Goal: Information Seeking & Learning: Learn about a topic

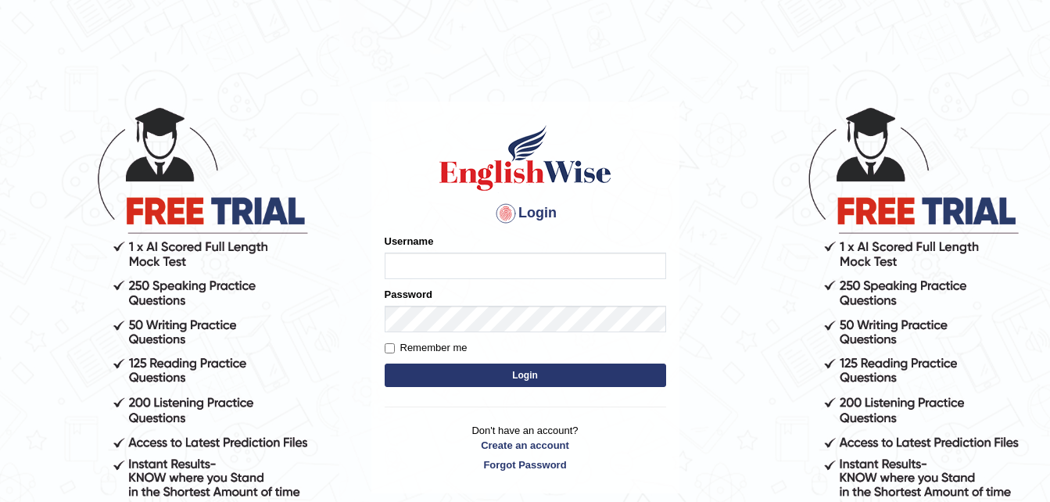
type input "Peri15cazia"
click at [514, 377] on button "Login" at bounding box center [526, 375] width 282 height 23
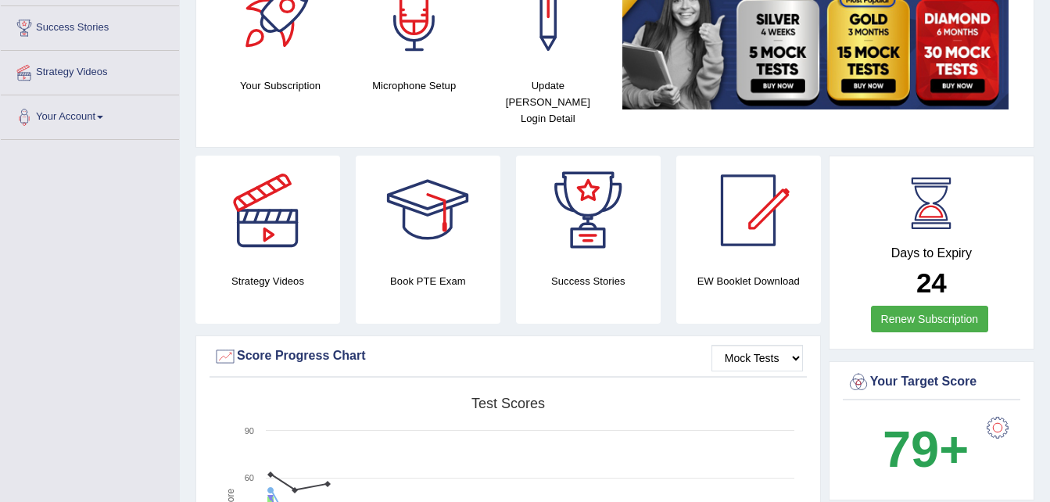
scroll to position [250, 0]
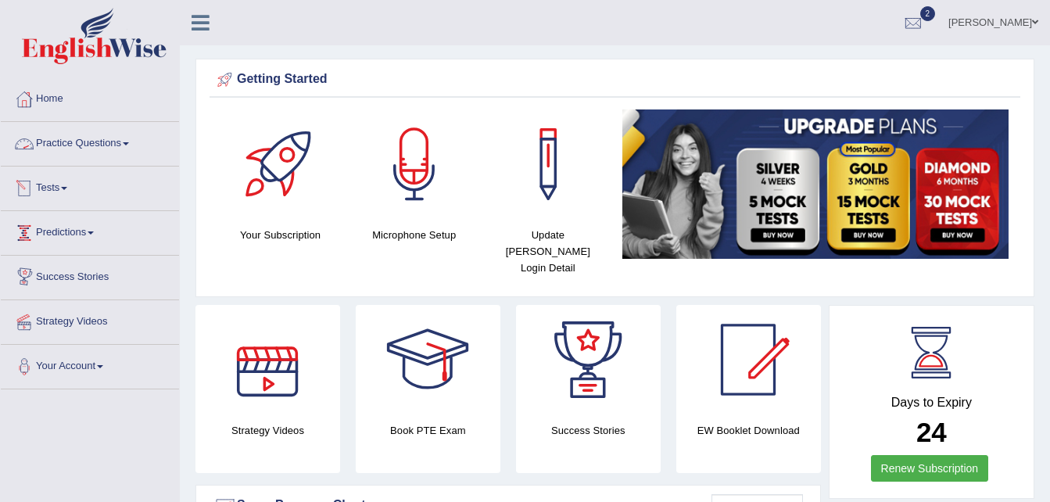
drag, startPoint x: 0, startPoint y: 0, endPoint x: 120, endPoint y: 140, distance: 184.2
click at [120, 140] on link "Practice Questions" at bounding box center [90, 141] width 178 height 39
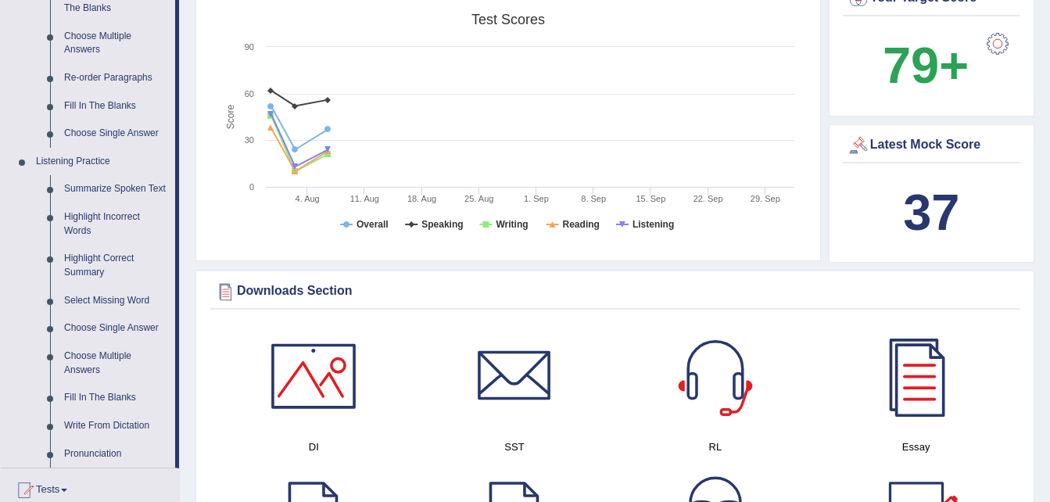
scroll to position [563, 0]
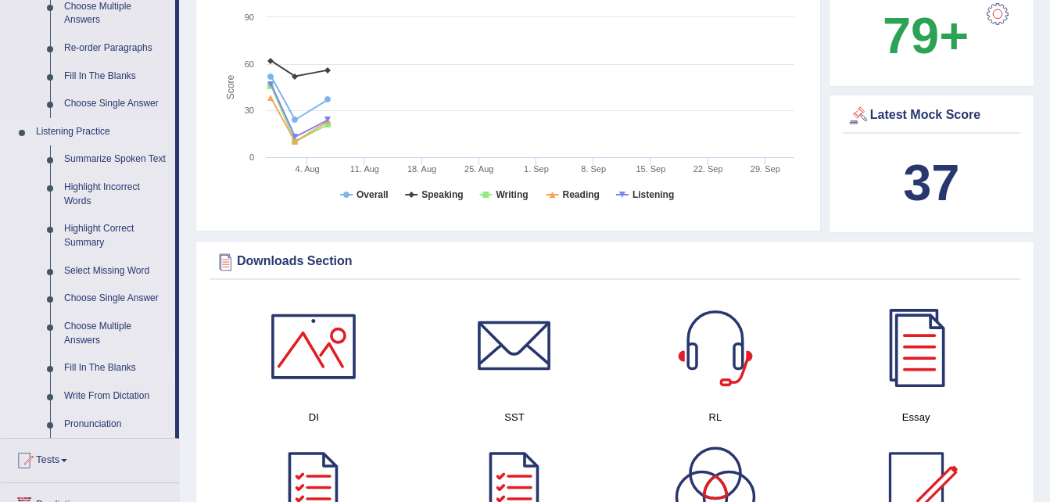
click at [93, 366] on link "Fill In The Blanks" at bounding box center [116, 368] width 118 height 28
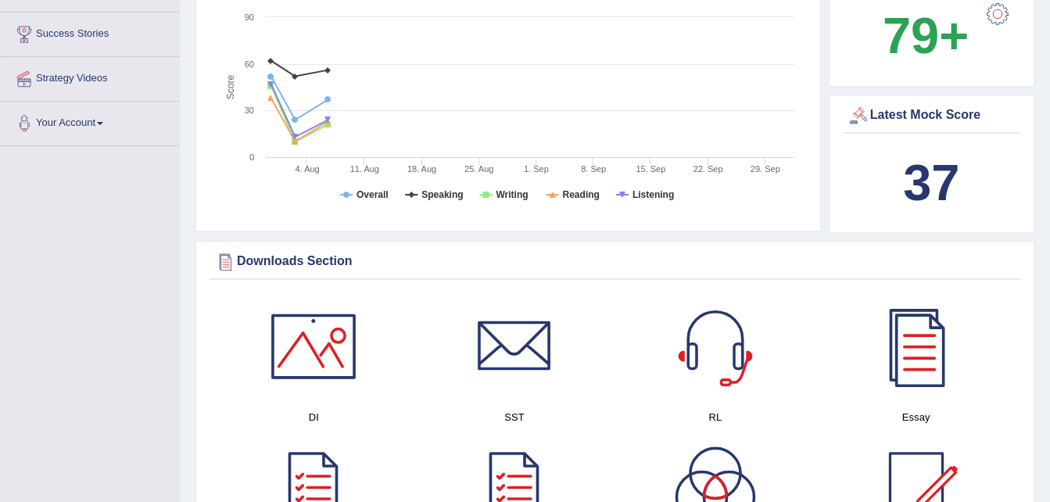
scroll to position [321, 0]
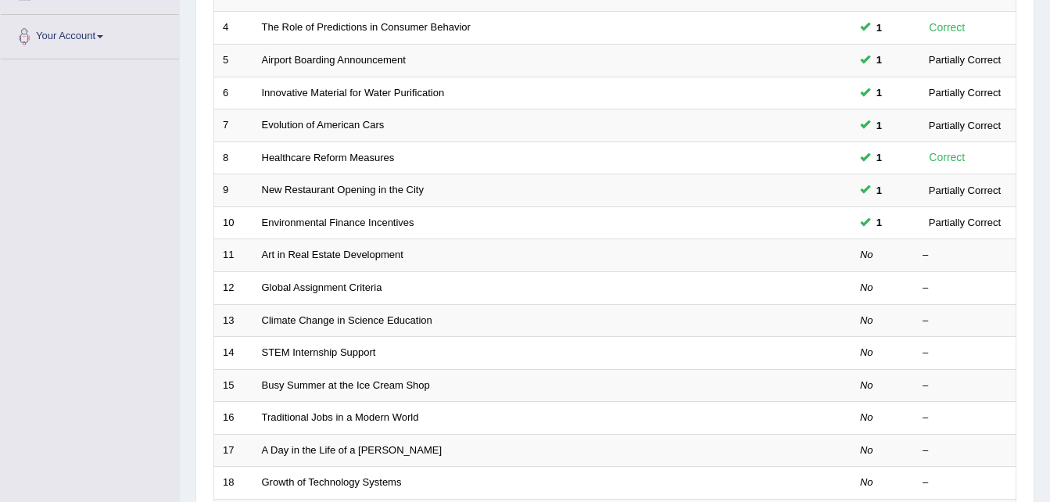
scroll to position [344, 0]
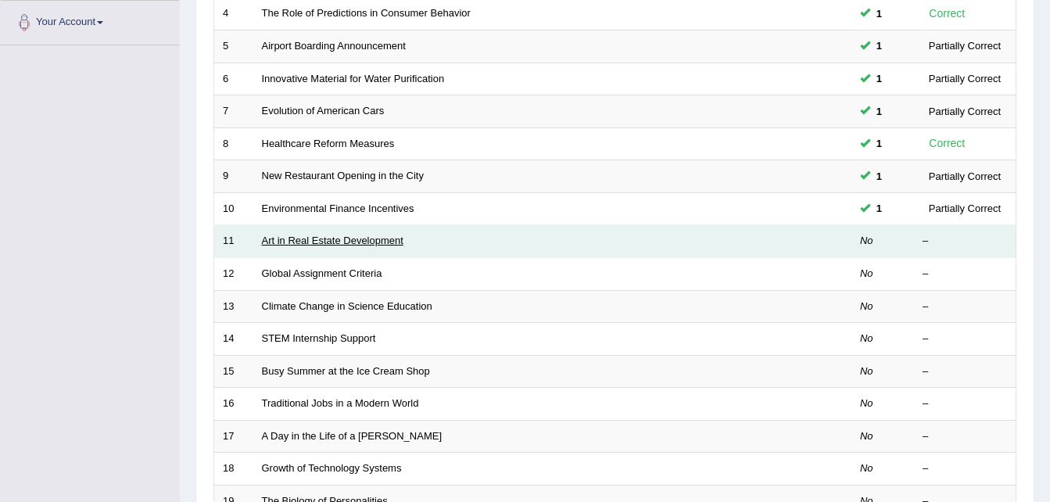
click at [350, 239] on link "Art in Real Estate Development" at bounding box center [333, 241] width 142 height 12
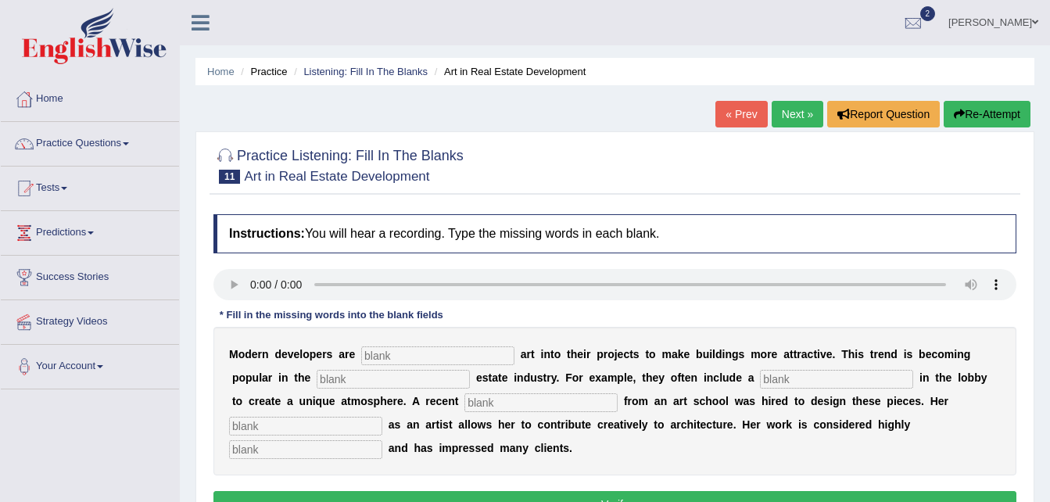
click at [397, 354] on input "text" at bounding box center [437, 355] width 153 height 19
click at [382, 353] on input "text" at bounding box center [437, 355] width 153 height 19
type input "incorperating"
click at [317, 386] on input "text" at bounding box center [393, 379] width 153 height 19
type input "real"
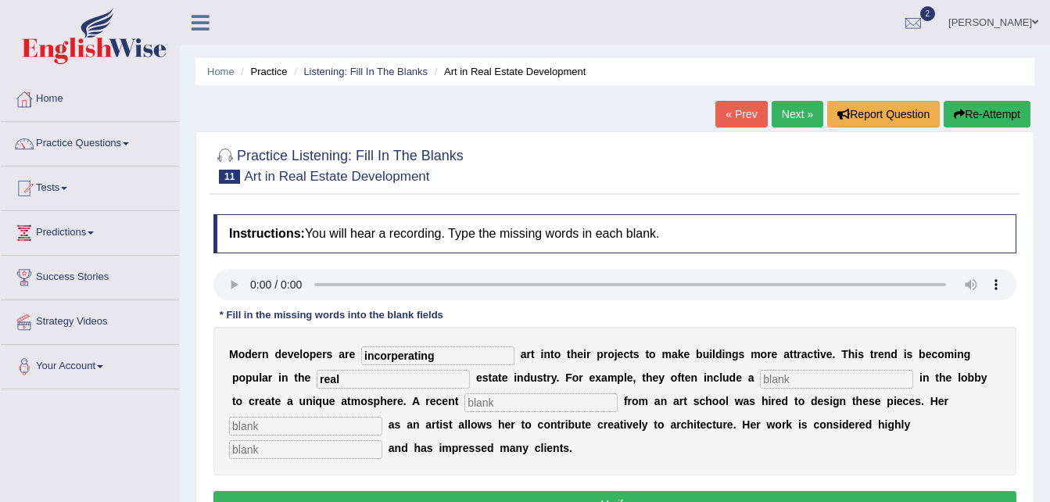
click at [760, 378] on input "text" at bounding box center [836, 379] width 153 height 19
type input "something"
click at [465, 401] on input "text" at bounding box center [541, 402] width 153 height 19
type input "graduate"
click at [382, 417] on input "text" at bounding box center [305, 426] width 153 height 19
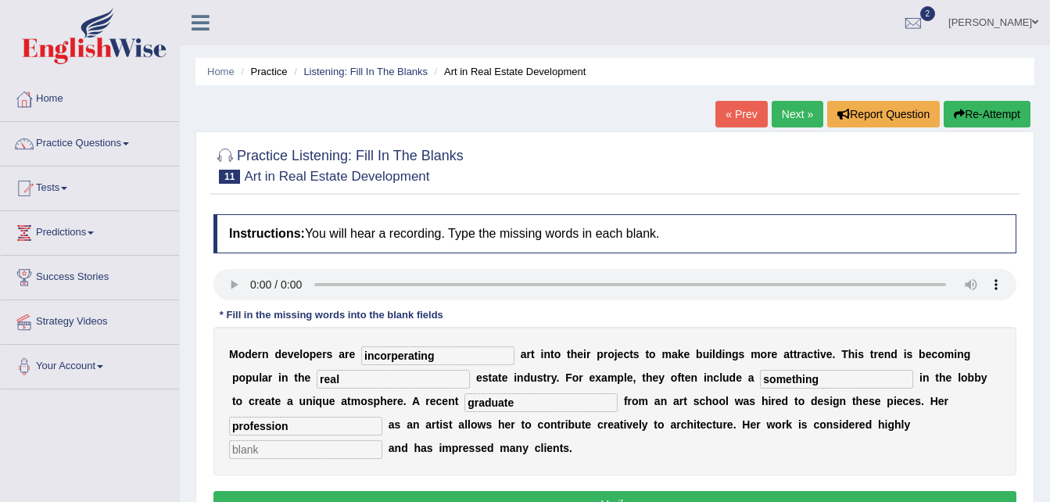
type input "profession"
click at [382, 440] on input "text" at bounding box center [305, 449] width 153 height 19
type input "professional"
click at [816, 491] on button "Verify" at bounding box center [615, 504] width 803 height 27
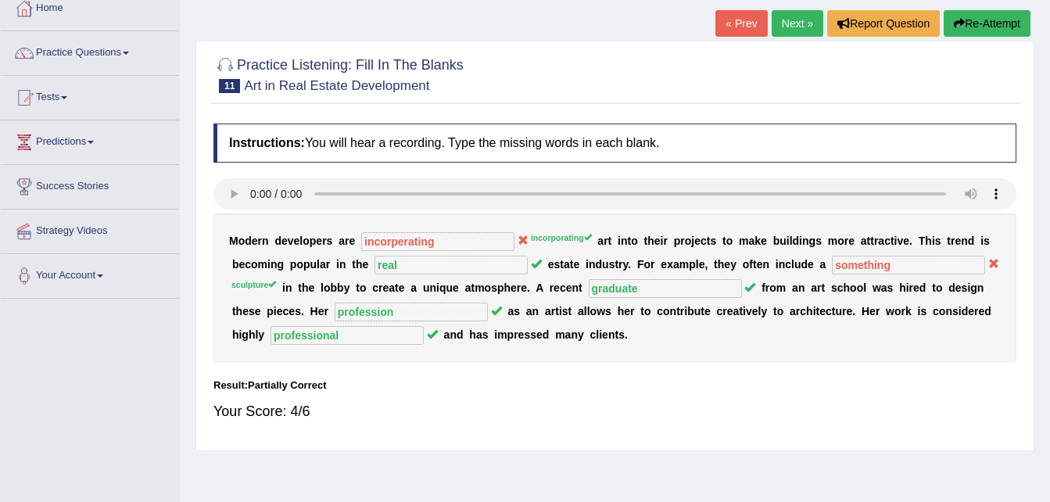
scroll to position [94, 0]
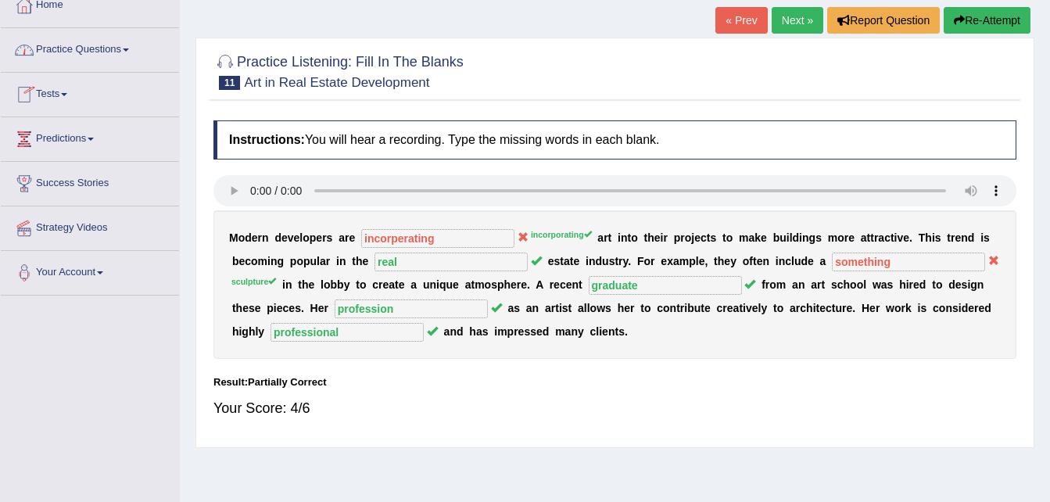
click at [120, 50] on link "Practice Questions" at bounding box center [90, 47] width 178 height 39
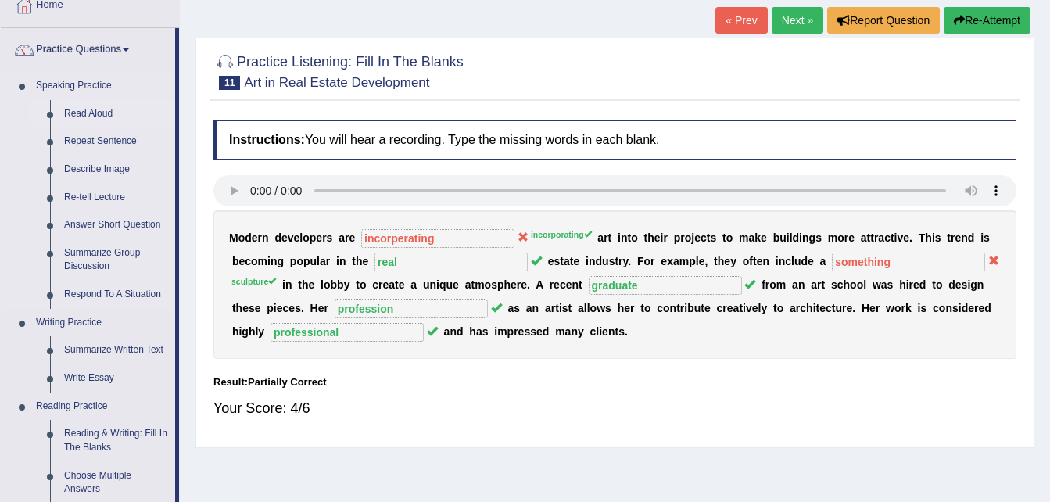
click at [95, 113] on link "Read Aloud" at bounding box center [116, 114] width 118 height 28
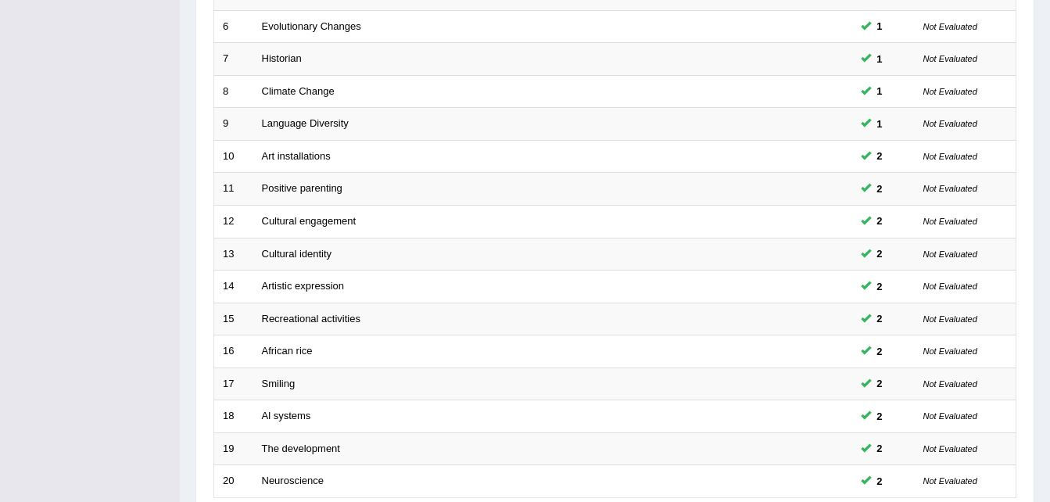
scroll to position [533, 0]
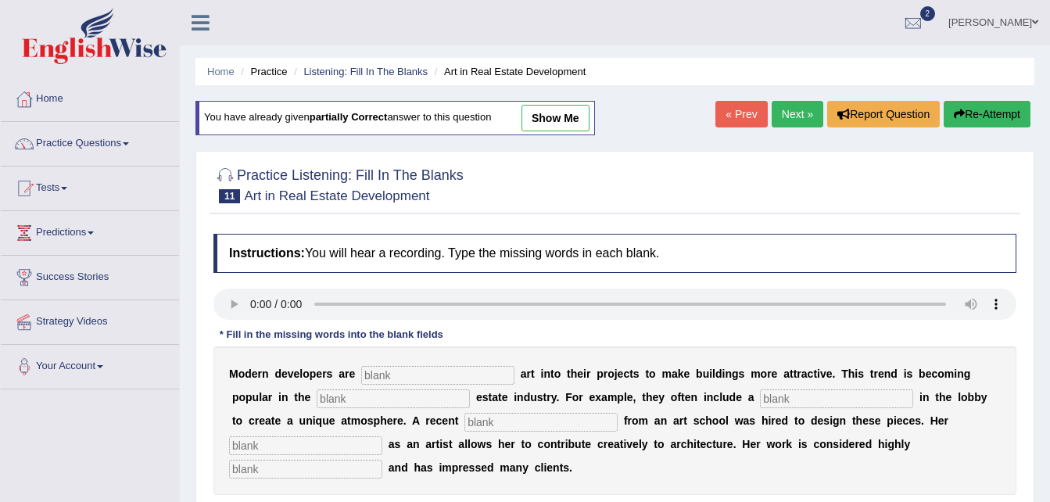
click at [993, 18] on link "[PERSON_NAME]" at bounding box center [993, 20] width 113 height 41
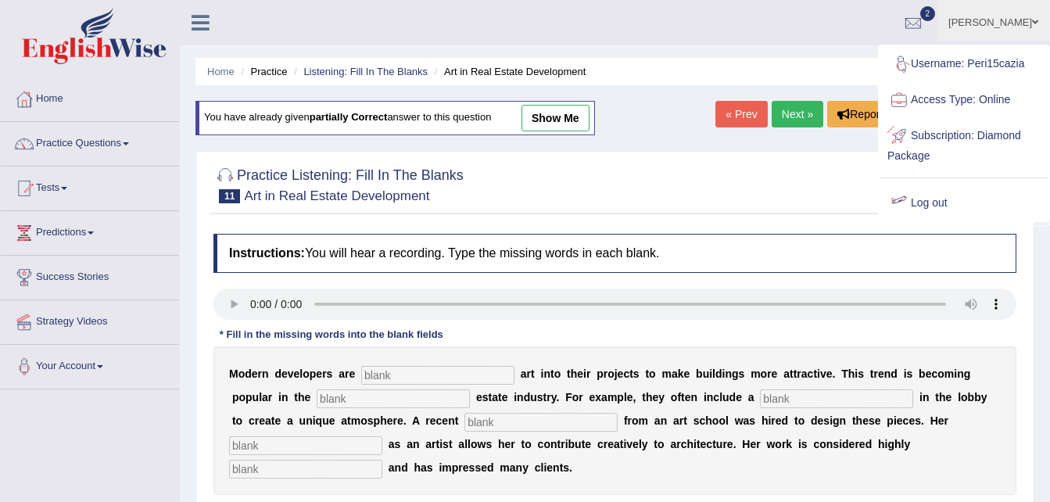
click at [935, 199] on link "Log out" at bounding box center [964, 203] width 169 height 36
